Goal: Task Accomplishment & Management: Complete application form

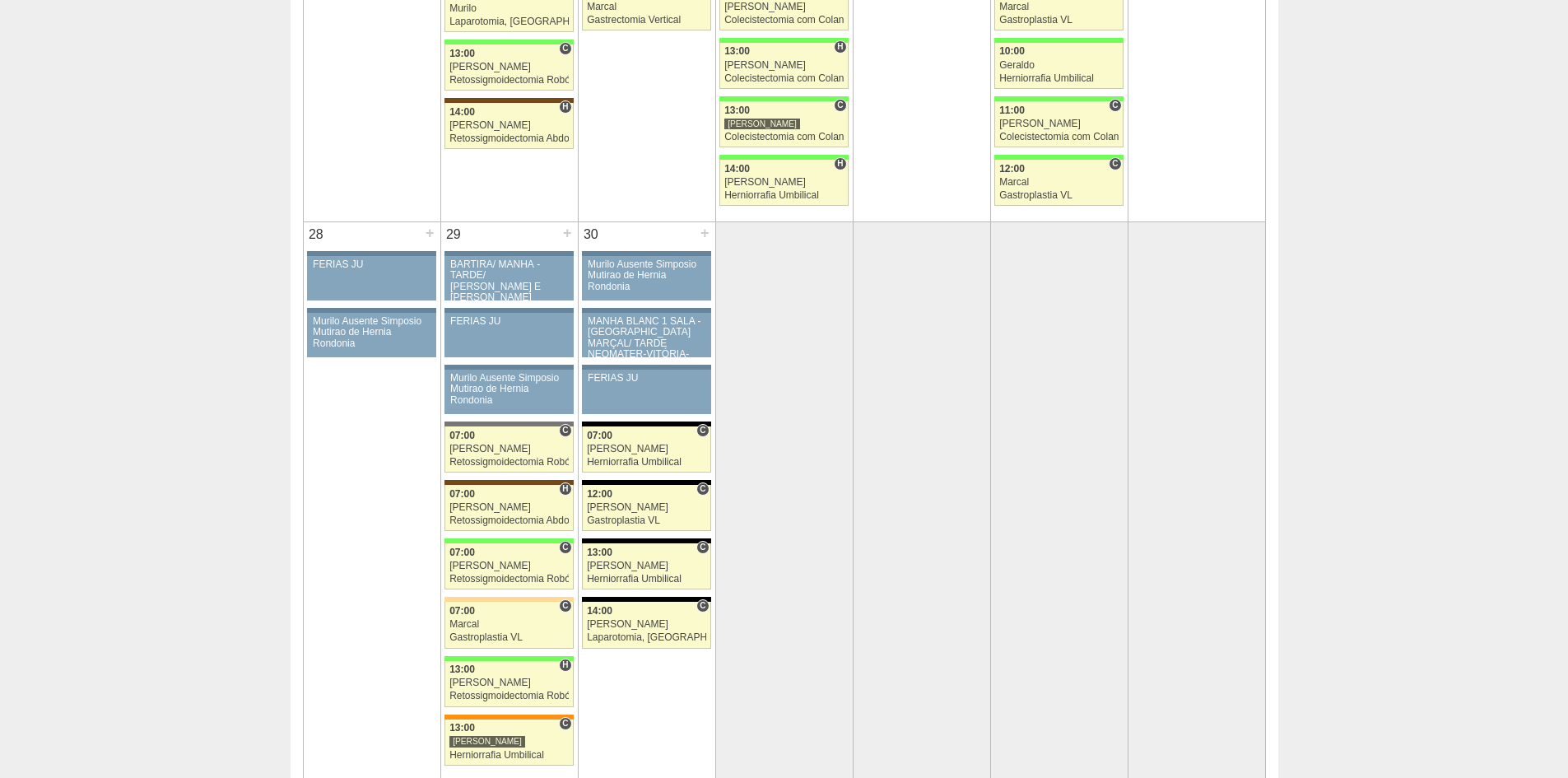
scroll to position [3046, 0]
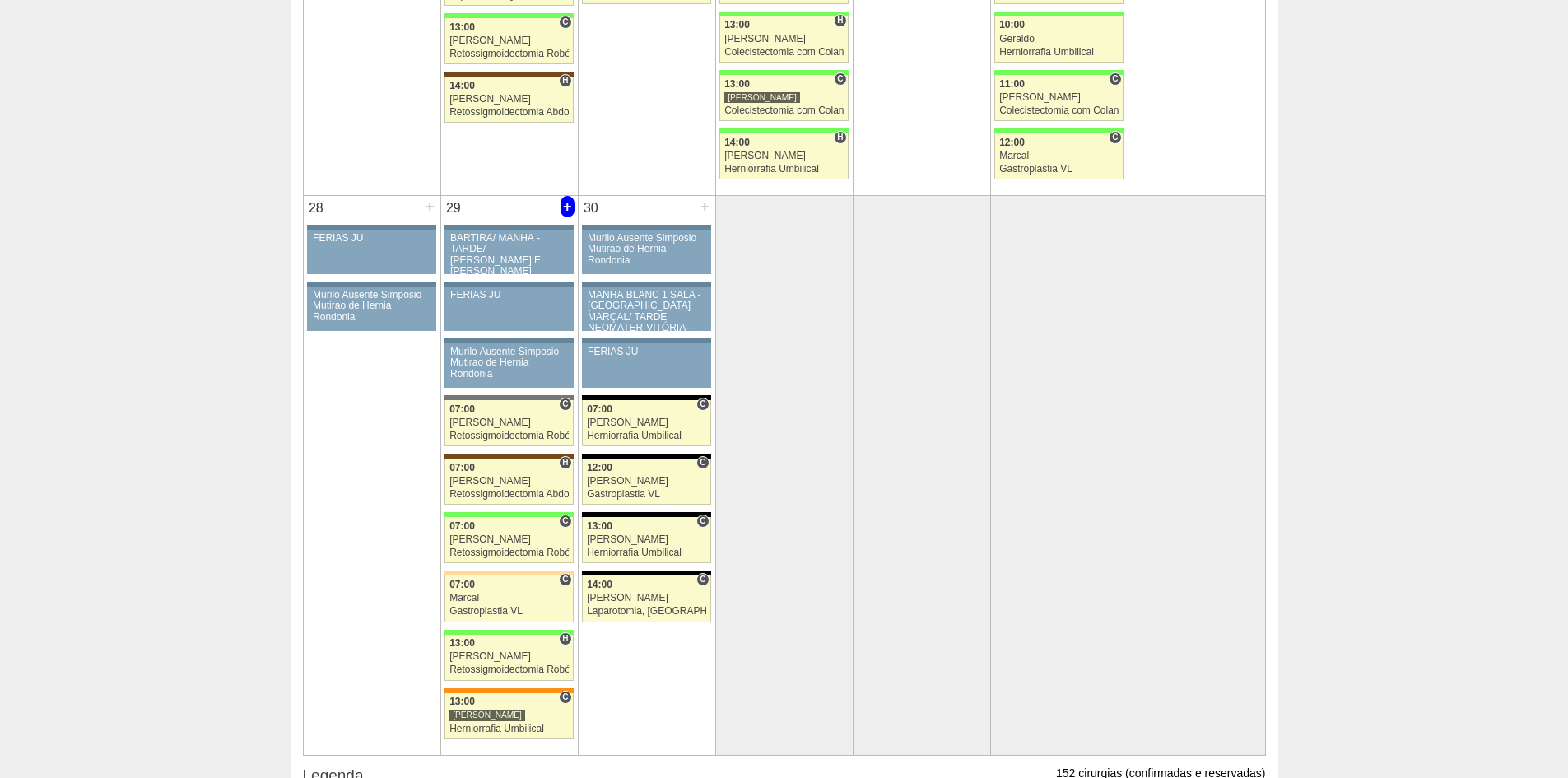
click at [566, 208] on div "+" at bounding box center [567, 207] width 14 height 21
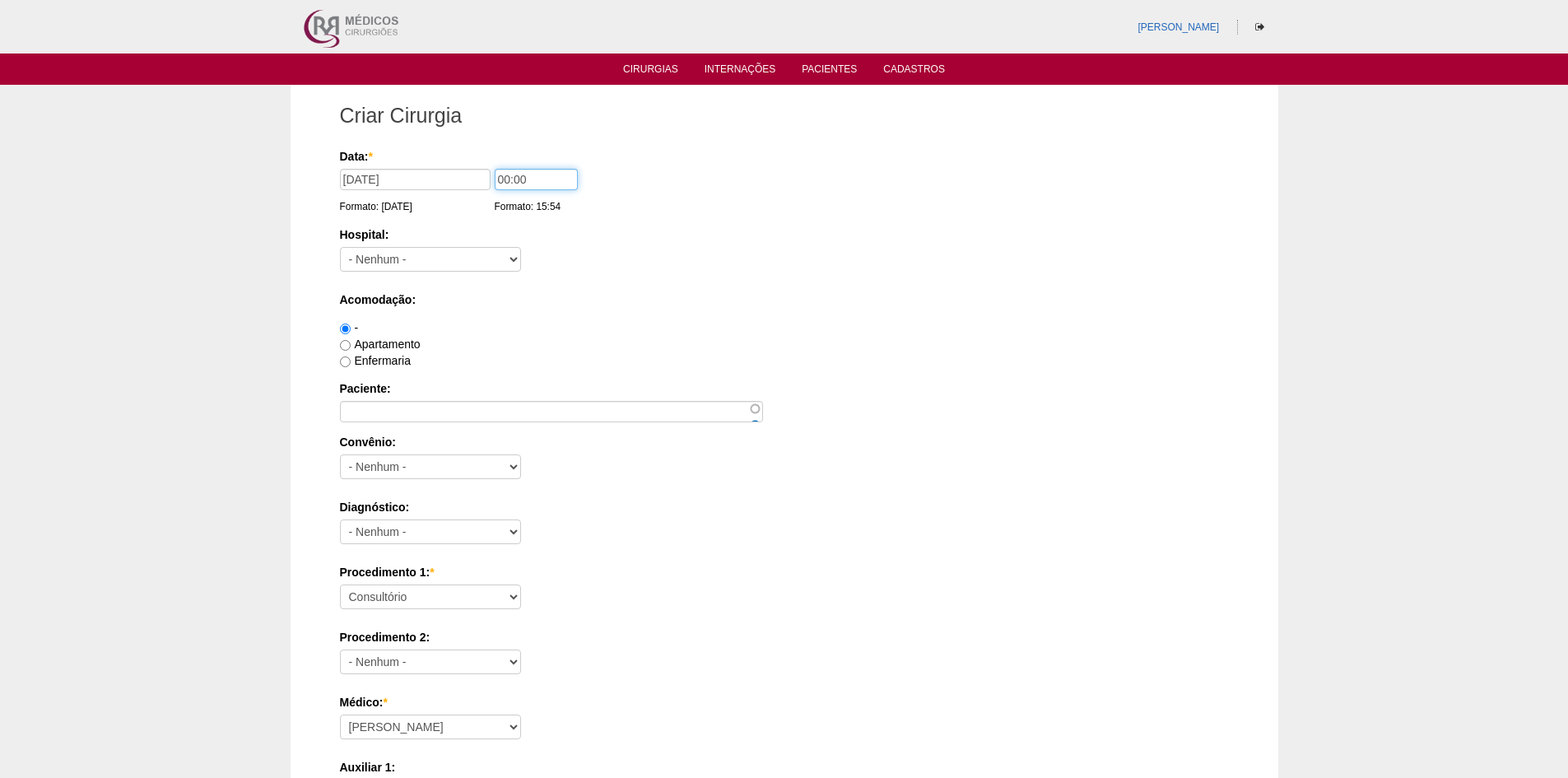
click at [503, 182] on input "00:00" at bounding box center [536, 179] width 83 height 21
type input "14:00"
click at [473, 256] on select "- Nenhum - 9 de Julho Albert Einstein Alvorada América Assunção Bartira Benefic…" at bounding box center [430, 259] width 181 height 25
select select "46"
click at [340, 247] on select "- Nenhum - 9 de Julho Albert Einstein Alvorada América Assunção Bartira Benefic…" at bounding box center [430, 259] width 181 height 25
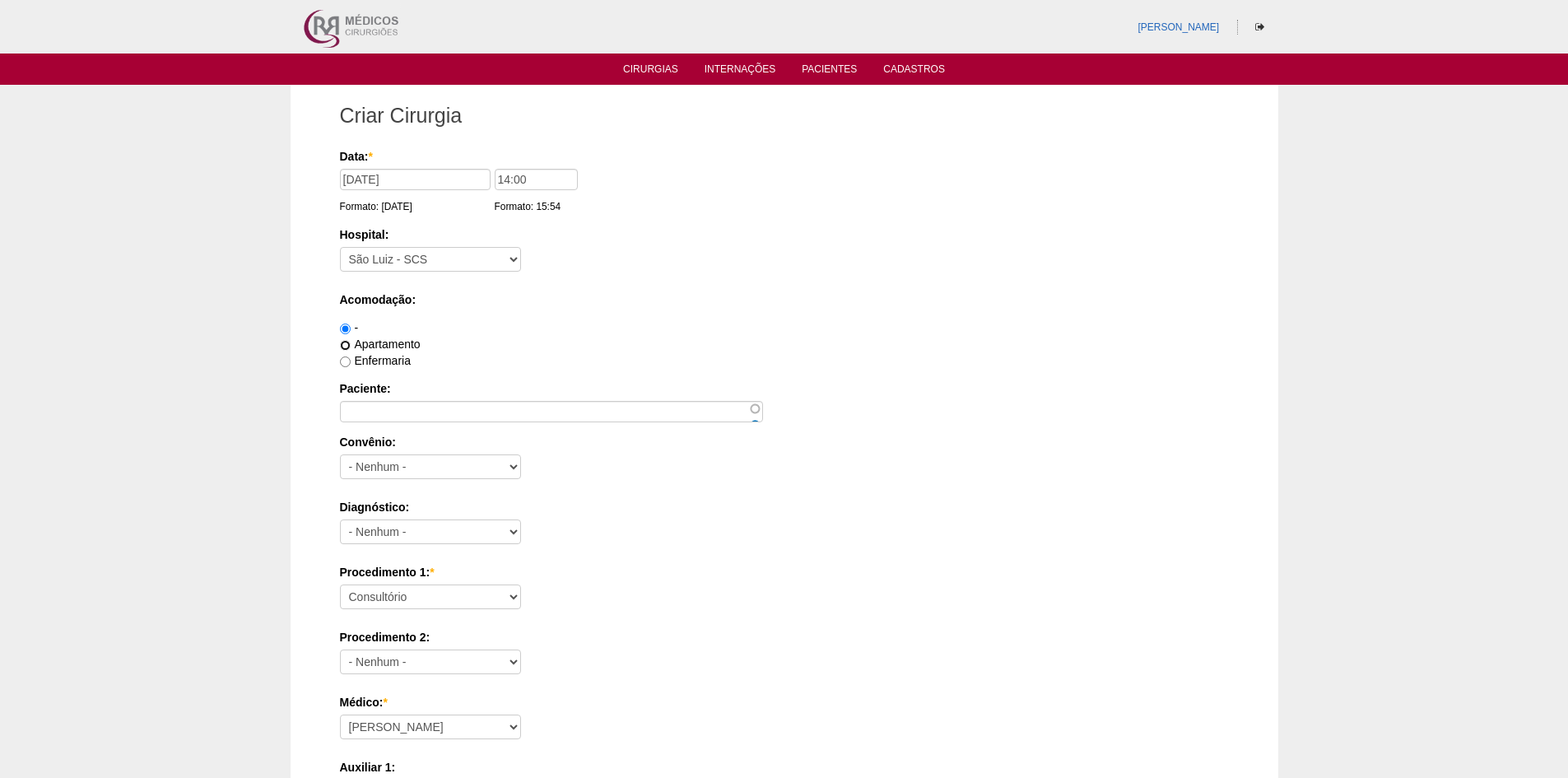
click at [344, 342] on input "Apartamento" at bounding box center [344, 345] width 11 height 11
radio input "true"
click at [395, 405] on input "Paciente:" at bounding box center [551, 411] width 423 height 21
paste input "Monica Anna Esposito"
type input "Monica Anna Esposito"
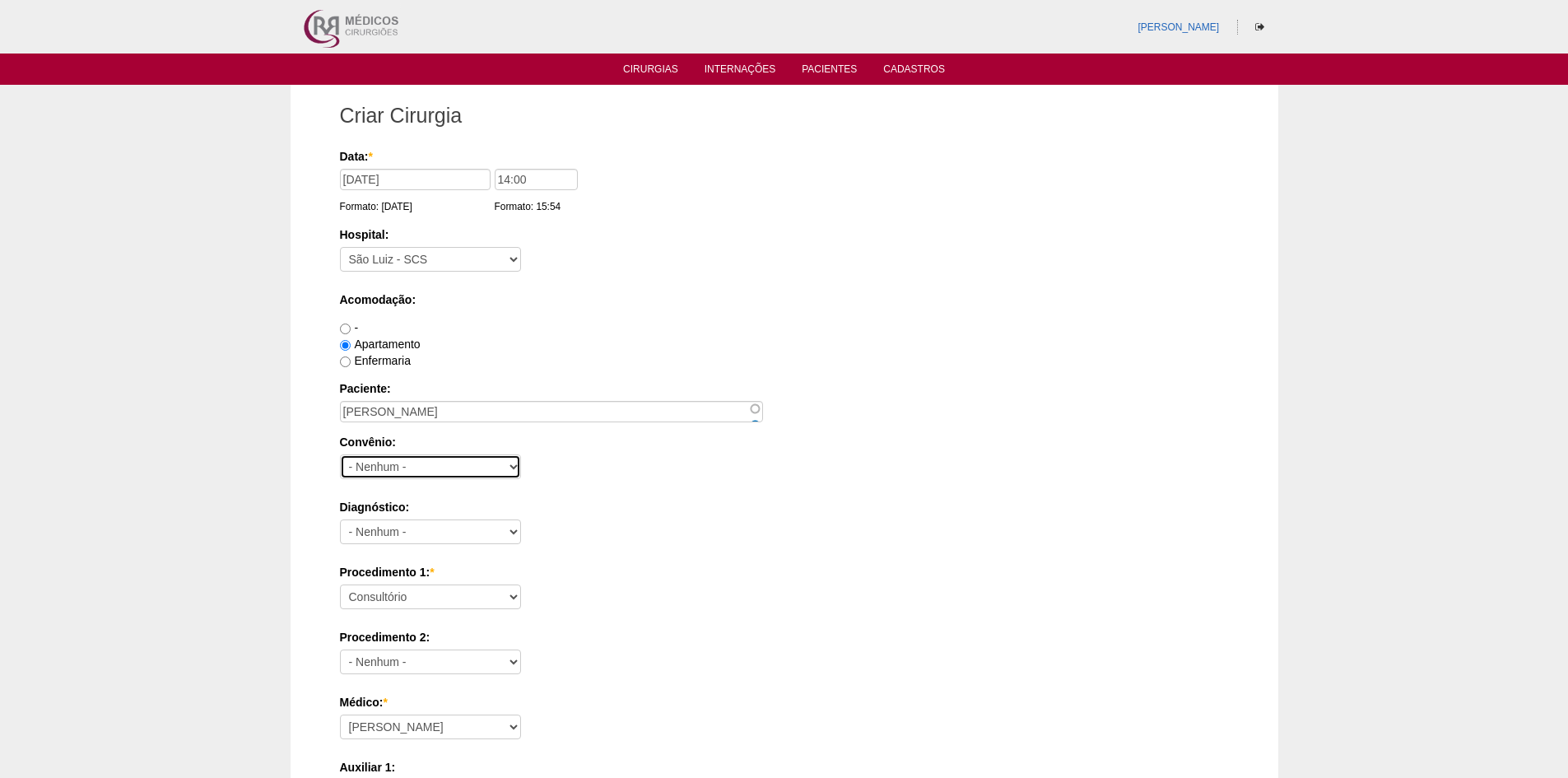
click at [421, 470] on select "- Nenhum - Abet Afresp Allianz Amil Blue Life Caasp Cabesp Caixa de Pensões Car…" at bounding box center [430, 467] width 181 height 25
select select "26"
click at [340, 455] on select "- Nenhum - Abet Afresp Allianz Amil Blue Life Caasp Cabesp Caixa de Pensões Car…" at bounding box center [430, 467] width 181 height 25
click at [475, 535] on select "- Nenhum - Abdome Agudo Abscesso Hepático Abscesso Perianal Abscesso Peritoneal…" at bounding box center [430, 532] width 181 height 25
select select "3707"
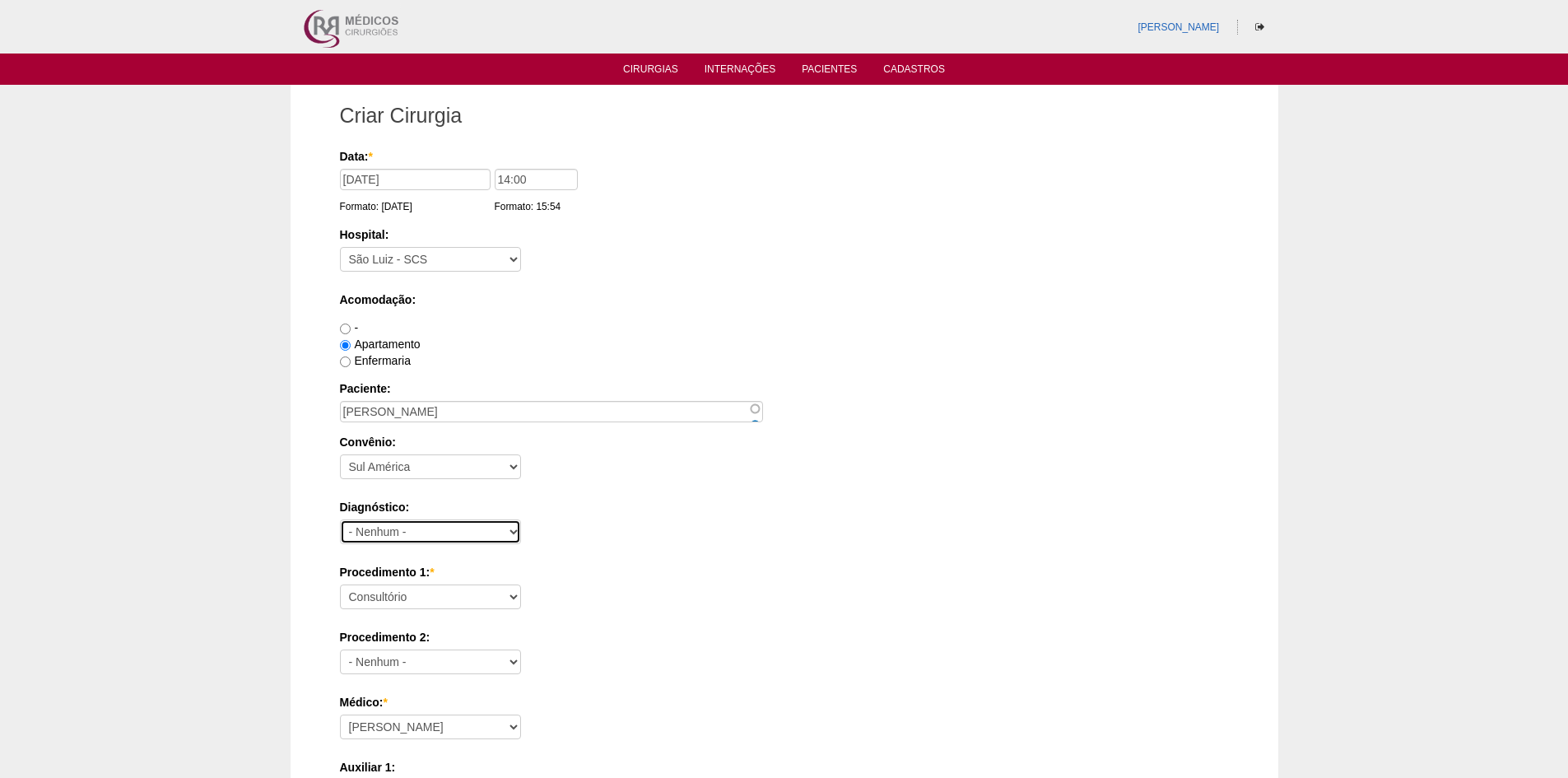
click at [340, 520] on select "- Nenhum - Abdome Agudo Abscesso Hepático Abscesso Perianal Abscesso Peritoneal…" at bounding box center [430, 532] width 181 height 25
click at [456, 602] on select "Consultório Abscesso Hepático - Drenagem Abscesso perianal Amputação Abdômino P…" at bounding box center [430, 597] width 181 height 25
select select "3710"
click at [340, 585] on select "Consultório Abscesso Hepático - Drenagem Abscesso perianal Amputação Abdômino P…" at bounding box center [430, 597] width 181 height 25
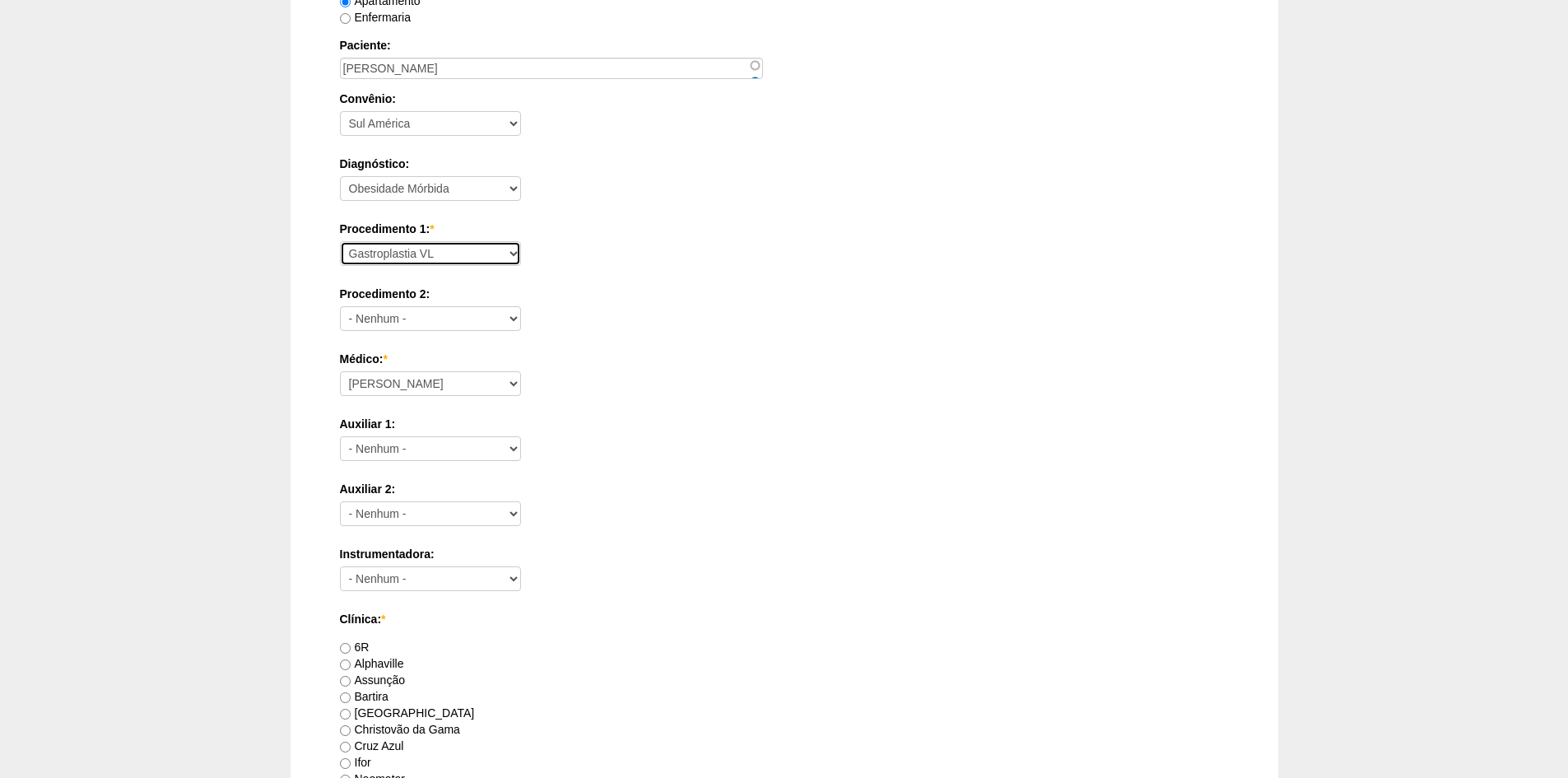
scroll to position [576, 0]
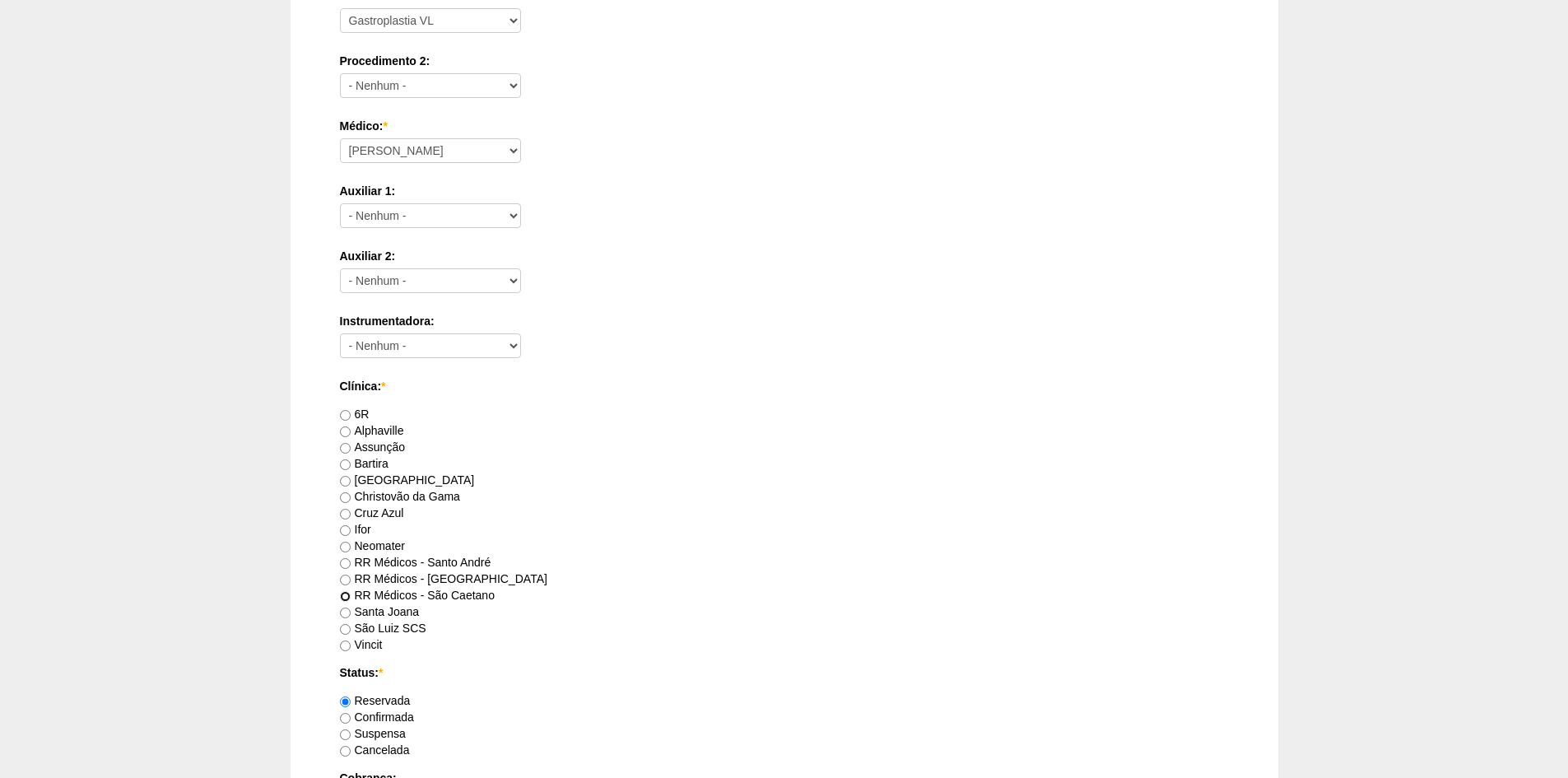
click at [345, 594] on input "RR Médicos - São Caetano" at bounding box center [344, 596] width 11 height 11
radio input "true"
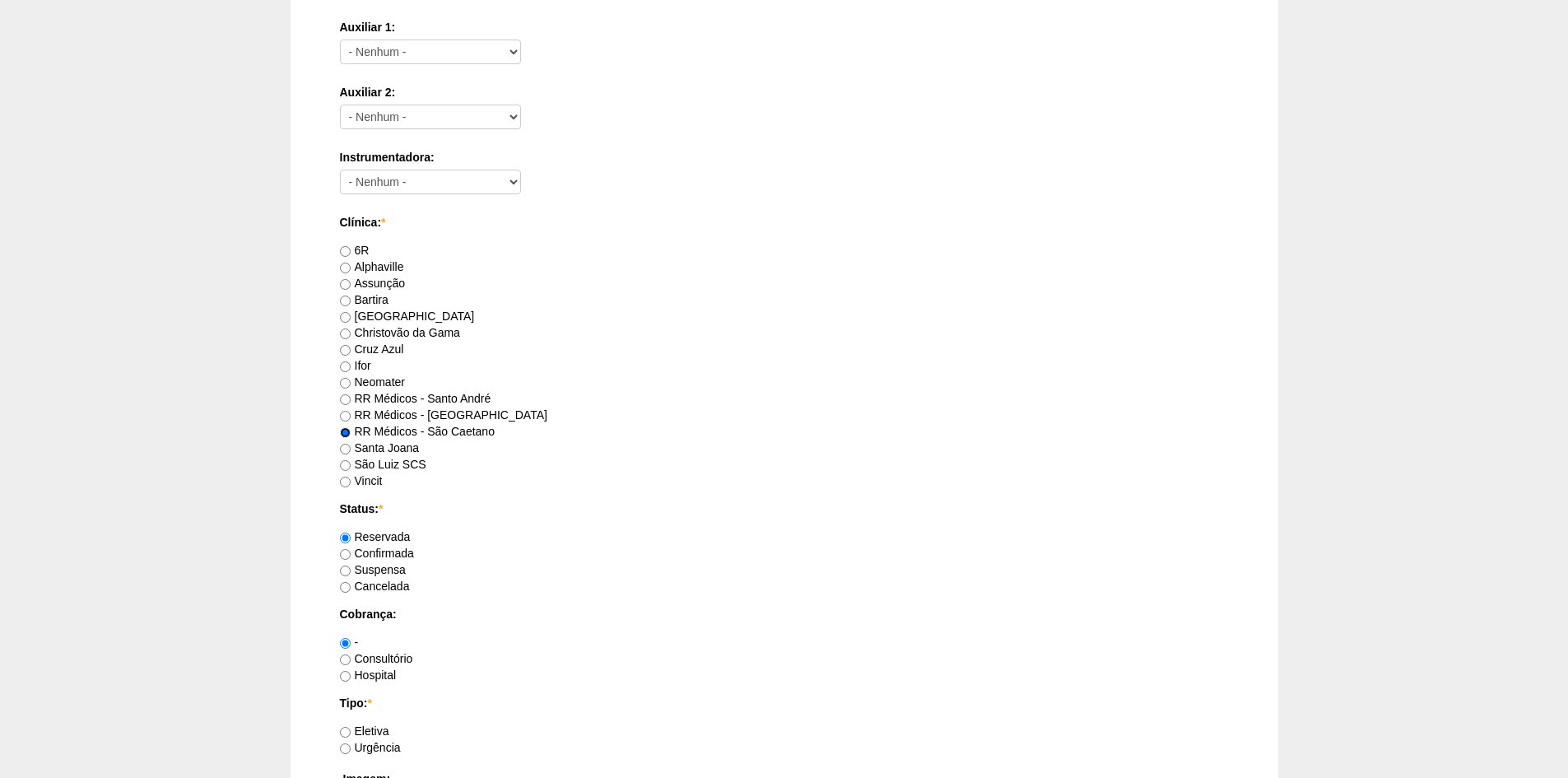
scroll to position [741, 0]
click at [344, 657] on input "Consultório" at bounding box center [344, 658] width 11 height 11
radio input "true"
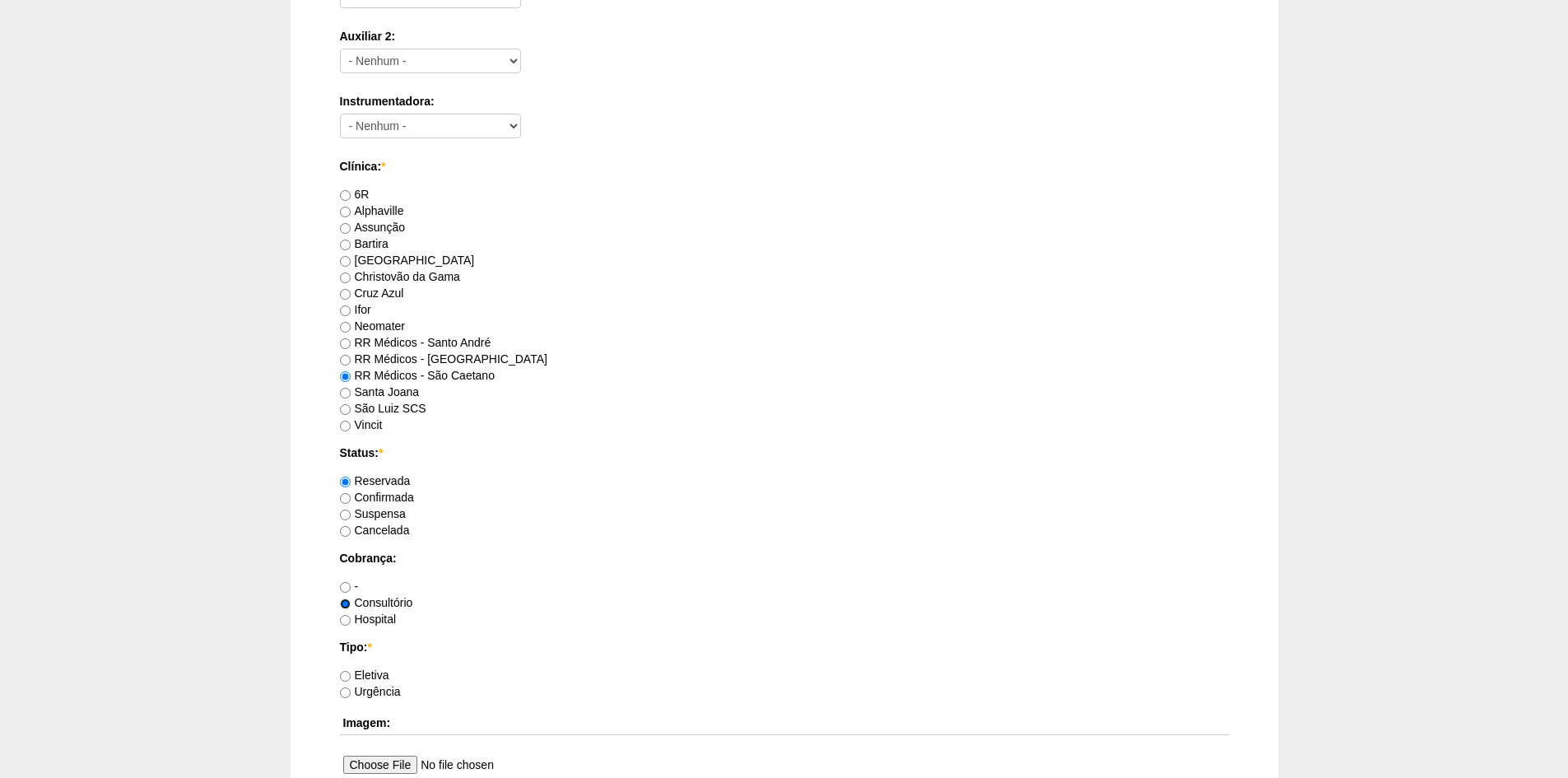
scroll to position [823, 0]
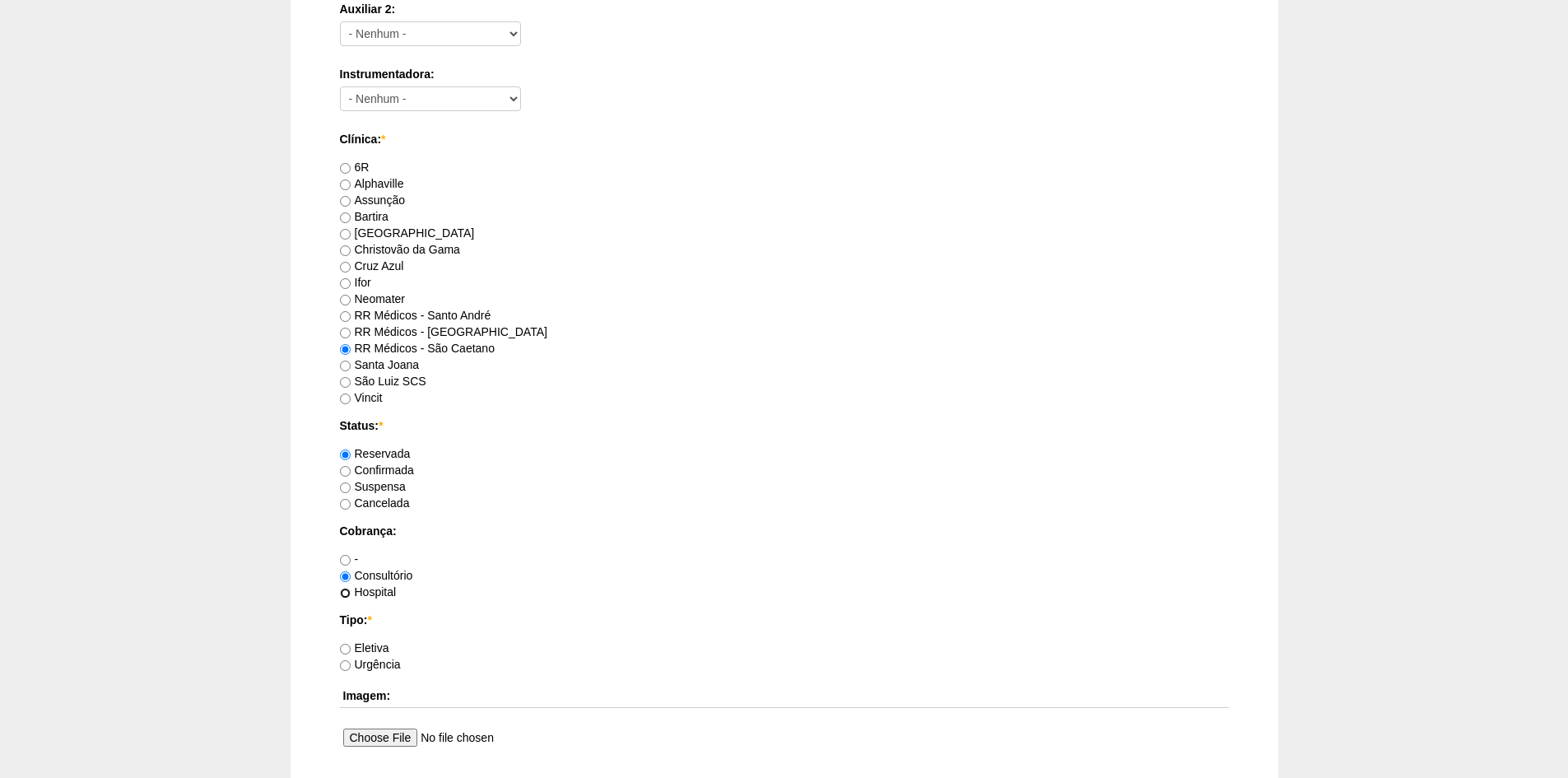
click at [349, 592] on input "Hospital" at bounding box center [344, 592] width 11 height 11
radio input "true"
click at [344, 646] on input "Eletiva" at bounding box center [344, 649] width 11 height 11
radio input "true"
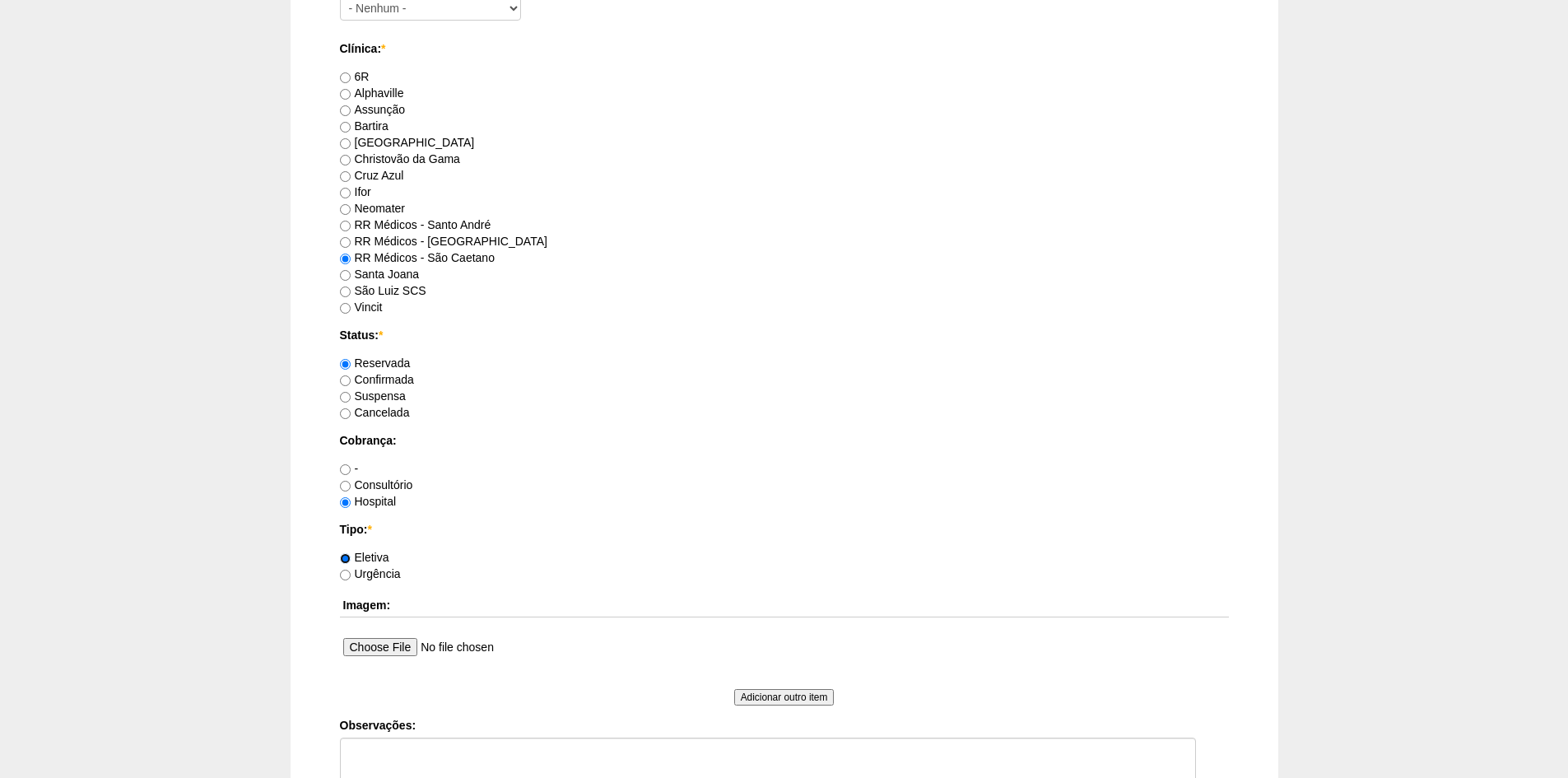
scroll to position [1070, 0]
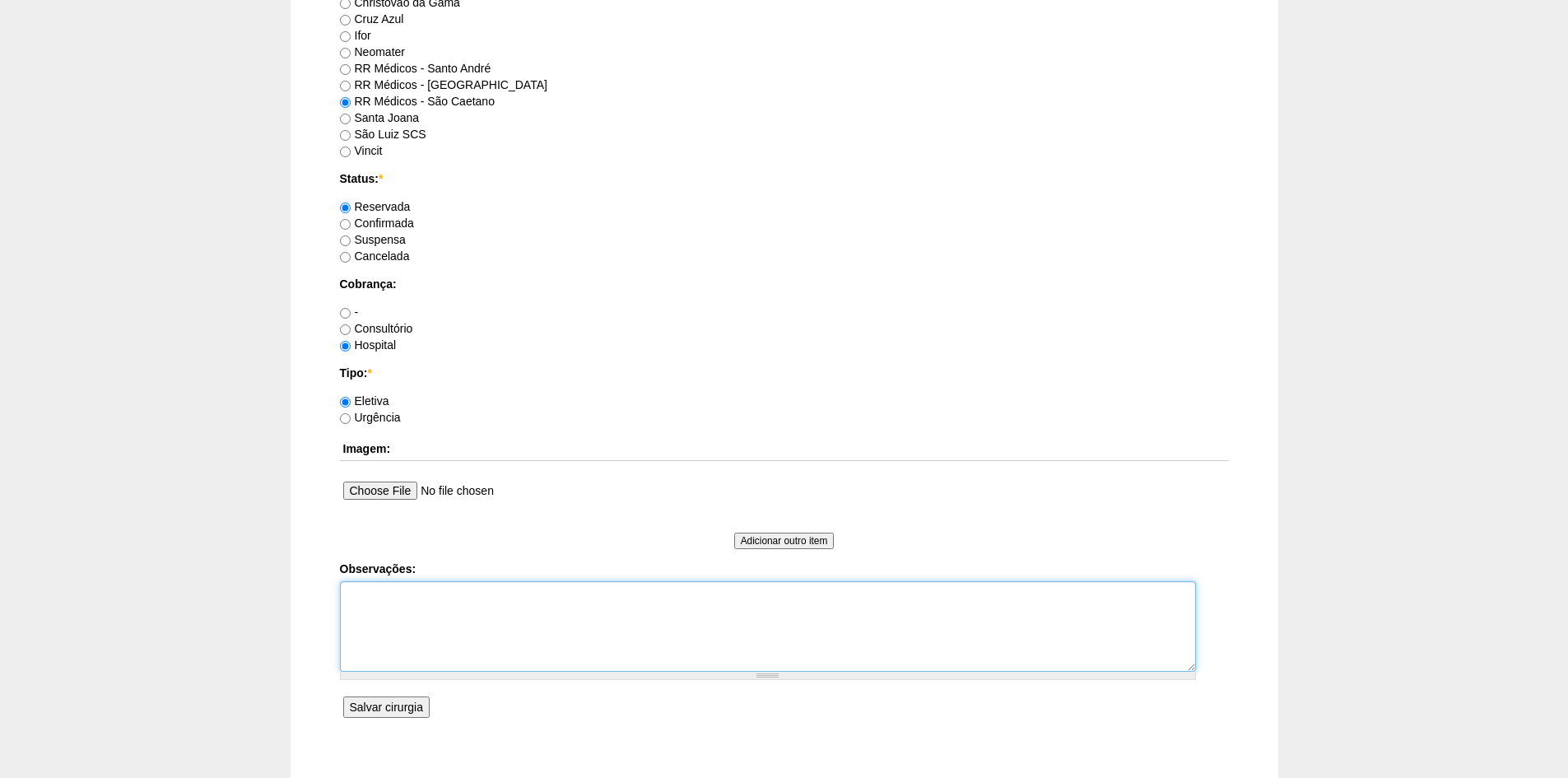
click at [400, 603] on textarea "Observações:" at bounding box center [767, 626] width 856 height 91
click at [465, 636] on textarea "DERMo Revalidar quia" at bounding box center [767, 626] width 856 height 91
type textarea "DERMo Revalidar quia"
click at [370, 706] on input "Salvar cirurgia" at bounding box center [386, 707] width 86 height 21
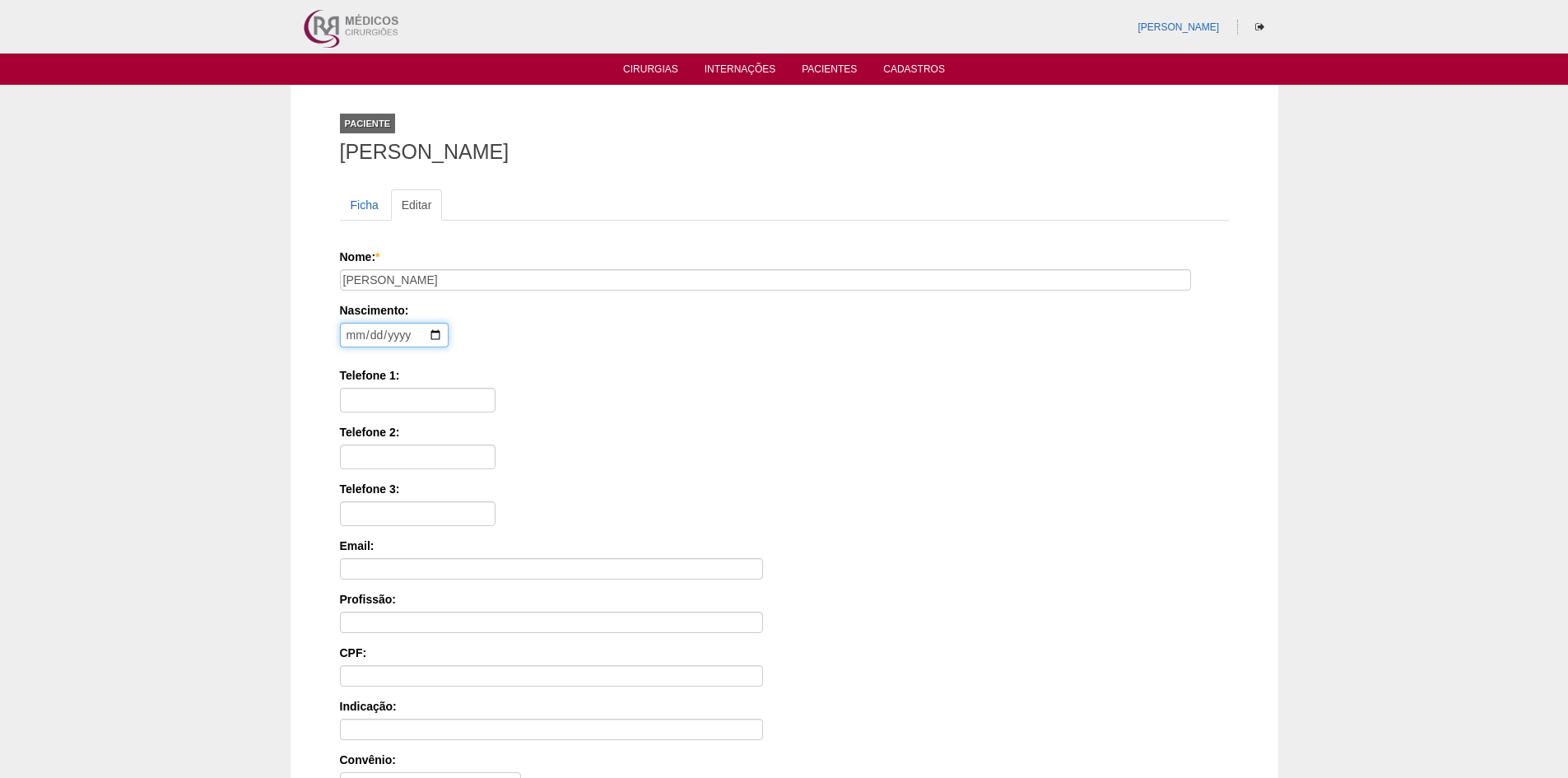
click at [342, 332] on input "date" at bounding box center [394, 335] width 109 height 25
type input "1967-12-25"
click at [403, 393] on input "Telefone 1:" at bounding box center [417, 400] width 156 height 25
paste input "98652-2505"
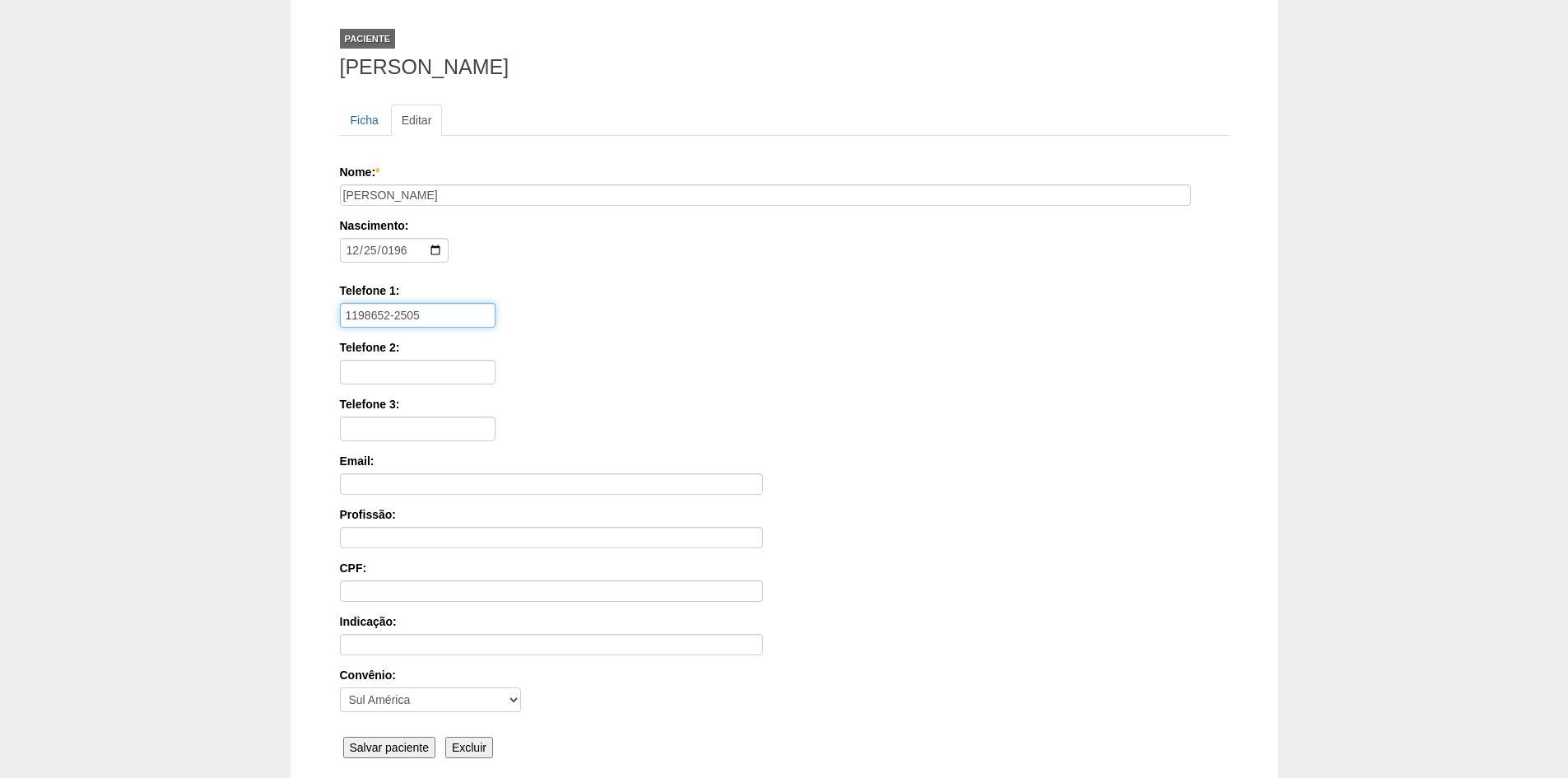
scroll to position [227, 0]
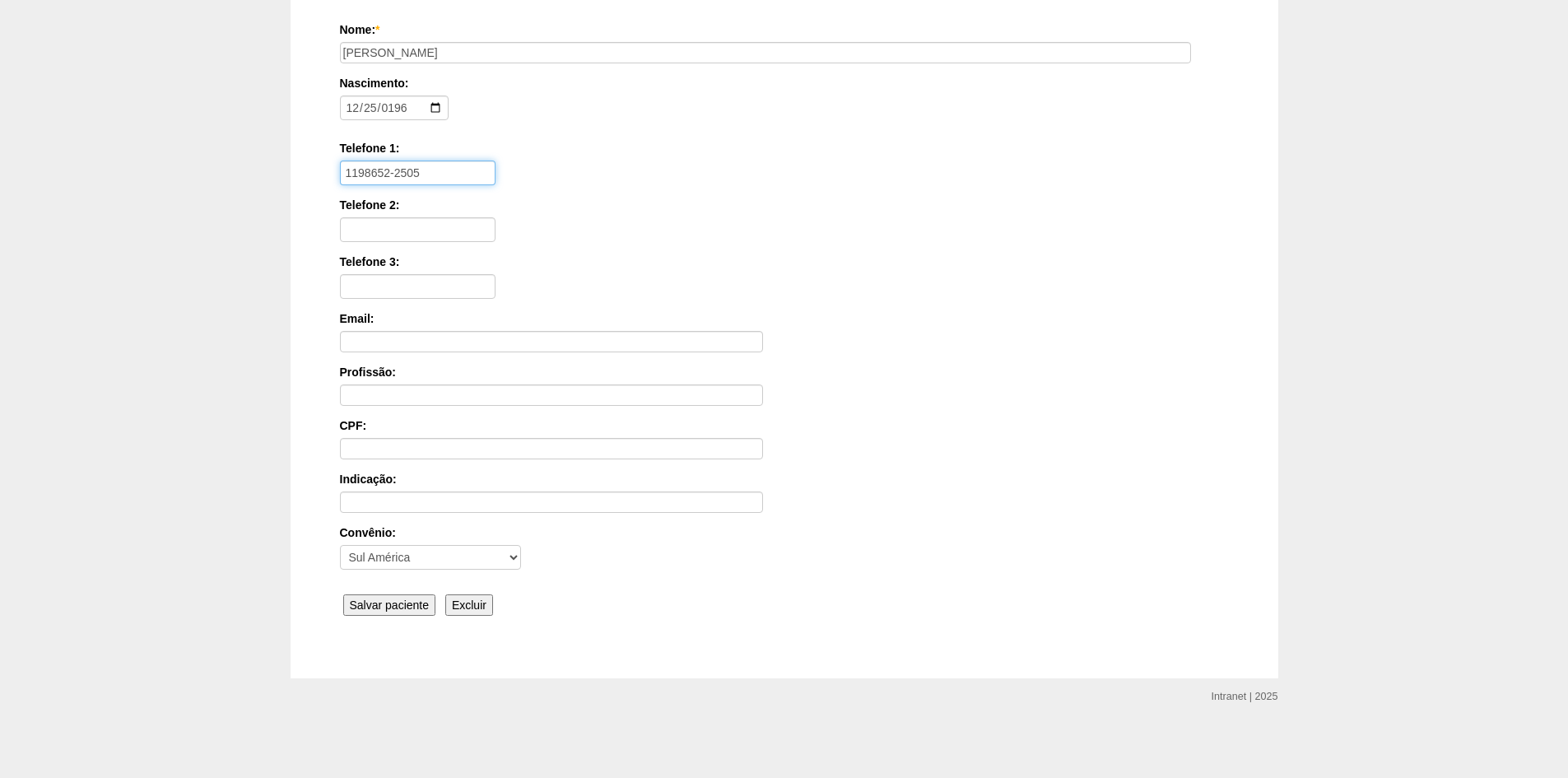
type input "1198652-2505"
click at [401, 602] on input "Salvar paciente" at bounding box center [389, 605] width 93 height 21
